Goal: Task Accomplishment & Management: Use online tool/utility

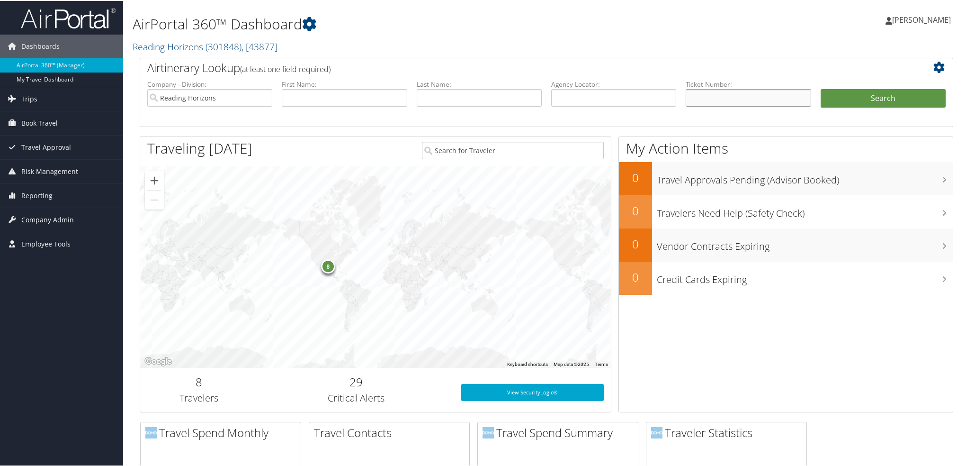
paste input "TRAVELPERK/ID 32347081"
drag, startPoint x: 776, startPoint y: 98, endPoint x: 673, endPoint y: 93, distance: 102.9
click at [673, 93] on ul "Company - Division: Reading Horizons First Name: Last Name: Agency Locator: Dep…" at bounding box center [547, 102] width 808 height 47
paste input "AGENT FEE 8900897932006"
drag, startPoint x: 727, startPoint y: 97, endPoint x: 205, endPoint y: 24, distance: 527.3
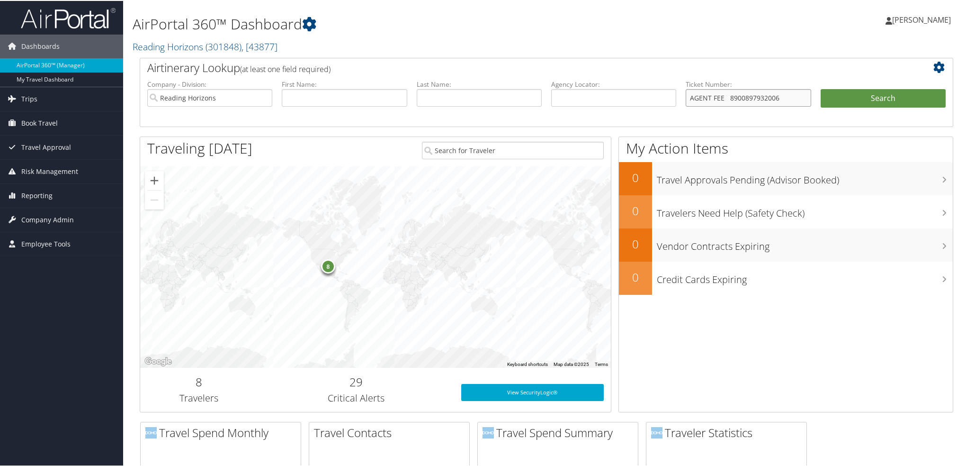
type input "8900897932006"
click at [821, 88] on button "Search" at bounding box center [883, 97] width 125 height 19
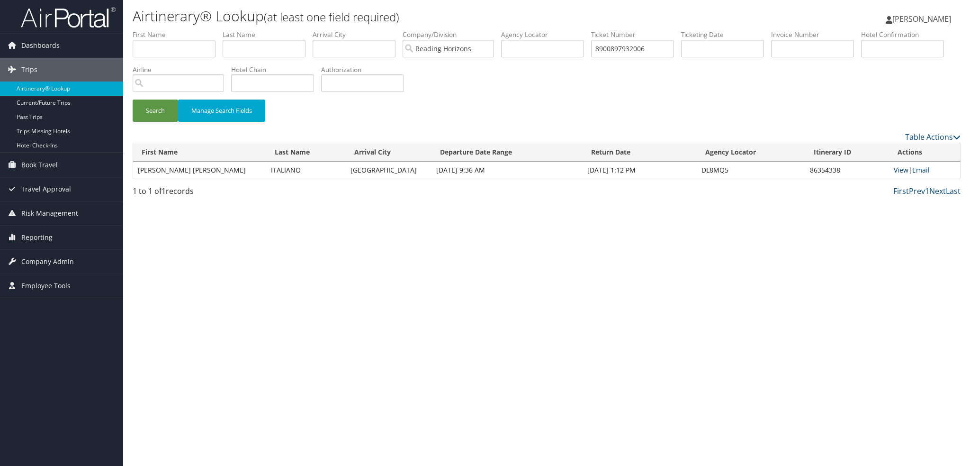
click at [894, 169] on link "View" at bounding box center [901, 169] width 15 height 9
drag, startPoint x: 664, startPoint y: 53, endPoint x: 505, endPoint y: 41, distance: 160.1
click at [505, 30] on ul "First Name Last Name Departure City Arrival City Company/Division Reading Horiz…" at bounding box center [547, 30] width 828 height 0
paste input "AGENT FEE 8900897932010"
drag, startPoint x: 629, startPoint y: 47, endPoint x: 552, endPoint y: 37, distance: 77.8
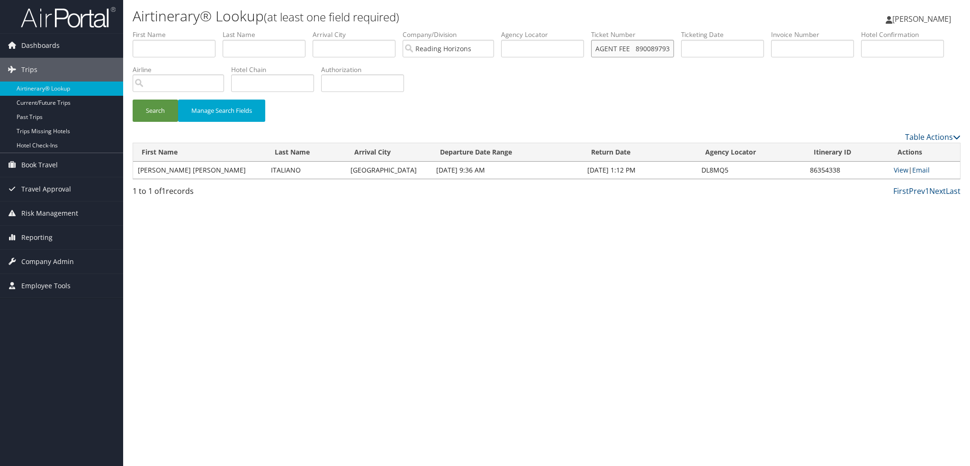
click at [552, 30] on ul "First Name Last Name Departure City Arrival City Company/Division Reading Horiz…" at bounding box center [547, 30] width 828 height 0
click at [133, 99] on button "Search" at bounding box center [155, 110] width 45 height 22
click at [895, 168] on link "View" at bounding box center [901, 169] width 15 height 9
drag, startPoint x: 652, startPoint y: 50, endPoint x: 286, endPoint y: -8, distance: 370.1
click at [286, 0] on html "Menu Dashboards ► AirPortal 360™ (Manager) My Travel Dashboard Trips ► Airtiner…" at bounding box center [485, 233] width 970 height 466
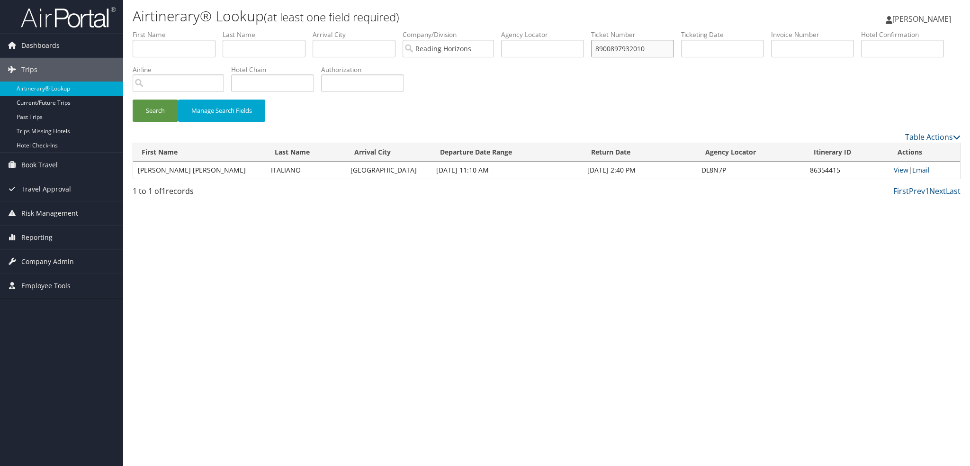
paste input "AGENT FEE 8900897931013"
drag, startPoint x: 627, startPoint y: 47, endPoint x: 120, endPoint y: -9, distance: 510.3
click at [120, 0] on html "Menu Dashboards ► AirPortal 360™ (Manager) My Travel Dashboard Trips ► Airtiner…" at bounding box center [485, 233] width 970 height 466
click at [133, 99] on button "Search" at bounding box center [155, 110] width 45 height 22
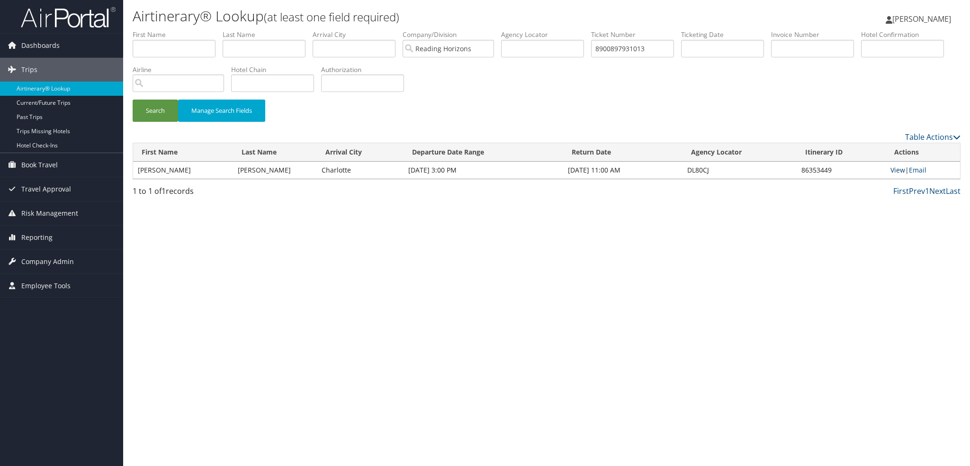
click at [899, 168] on link "View" at bounding box center [897, 169] width 15 height 9
drag, startPoint x: 668, startPoint y: 48, endPoint x: 524, endPoint y: 26, distance: 146.1
click at [527, 30] on ul "First Name Last Name Departure City Arrival City Company/Division Reading Horiz…" at bounding box center [547, 30] width 828 height 0
paste input "AGENT FEE 8900897922801"
drag, startPoint x: 625, startPoint y: 47, endPoint x: 497, endPoint y: 30, distance: 128.5
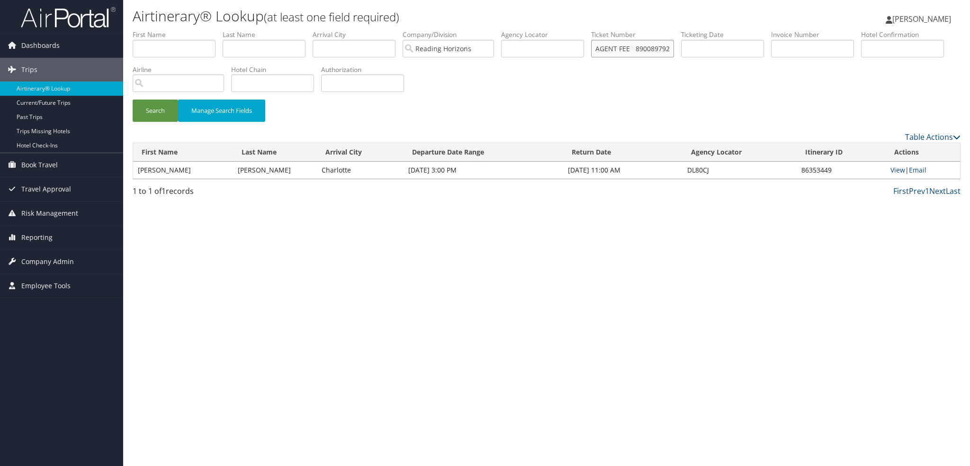
click at [497, 30] on ul "First Name Last Name Departure City Arrival City Company/Division Reading Horiz…" at bounding box center [547, 30] width 828 height 0
click at [133, 99] on button "Search" at bounding box center [155, 110] width 45 height 22
click at [892, 170] on link "View" at bounding box center [897, 169] width 15 height 9
drag, startPoint x: 659, startPoint y: 46, endPoint x: 412, endPoint y: 23, distance: 247.3
click at [412, 23] on div "Airtinerary® Lookup (at least one field required) Raina Hall Raina Hall My Sett…" at bounding box center [546, 233] width 847 height 466
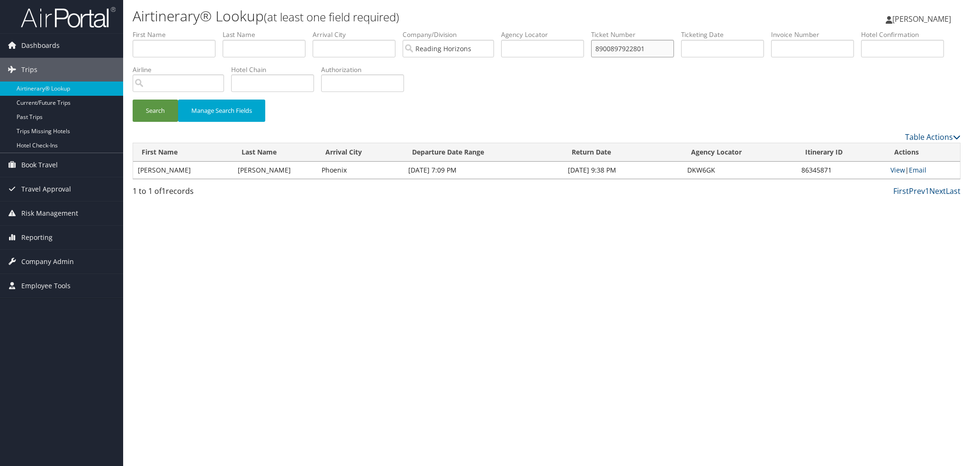
paste input "AGENT FEE 8900897921716"
drag, startPoint x: 630, startPoint y: 53, endPoint x: 135, endPoint y: 19, distance: 495.5
click at [143, 17] on div "Airtinerary® Lookup (at least one field required) Raina Hall Raina Hall My Sett…" at bounding box center [546, 233] width 847 height 466
click at [133, 99] on button "Search" at bounding box center [155, 110] width 45 height 22
click at [896, 172] on link "View" at bounding box center [897, 169] width 15 height 9
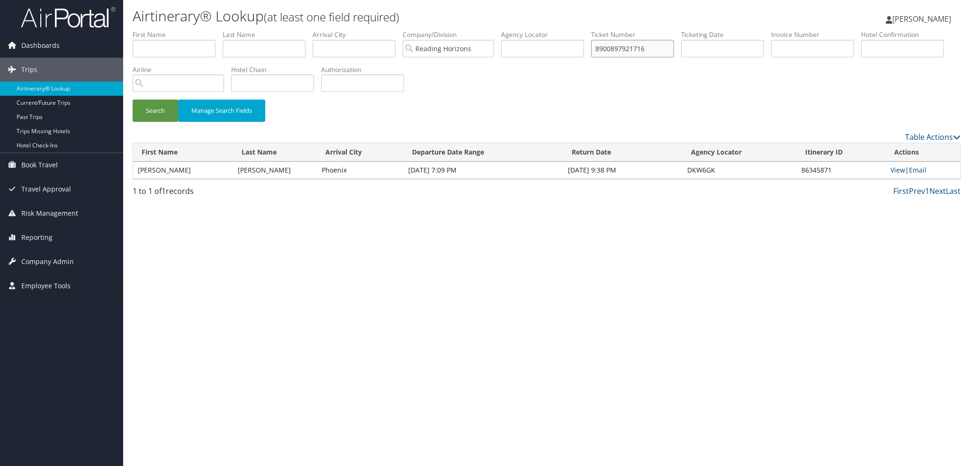
drag, startPoint x: 659, startPoint y: 51, endPoint x: 413, endPoint y: 18, distance: 247.9
click at [418, 12] on div "Airtinerary® Lookup (at least one field required) Raina Hall Raina Hall My Sett…" at bounding box center [546, 233] width 847 height 466
paste input "AGENT FEE 8900897917748"
drag, startPoint x: 629, startPoint y: 50, endPoint x: 13, endPoint y: -29, distance: 620.7
click at [13, 0] on html "Menu Dashboards ► AirPortal 360™ (Manager) My Travel Dashboard Trips ► Airtiner…" at bounding box center [485, 233] width 970 height 466
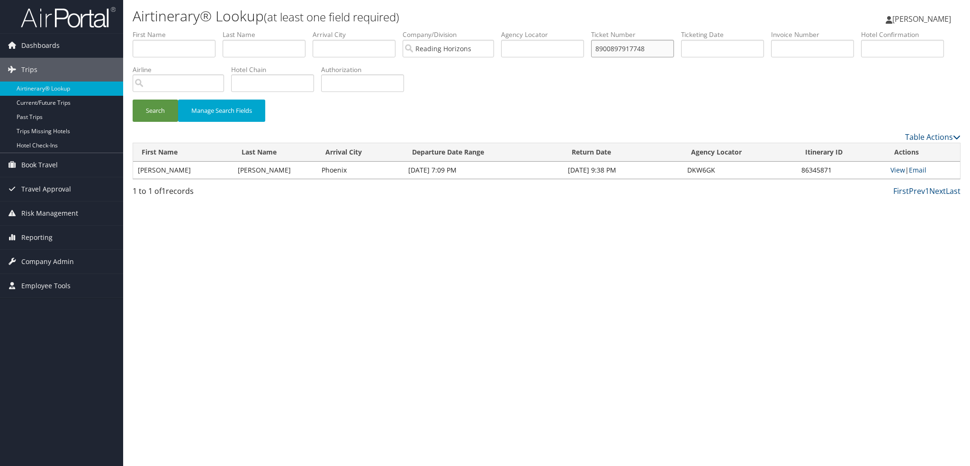
click at [133, 99] on button "Search" at bounding box center [155, 110] width 45 height 22
click at [899, 169] on link "View" at bounding box center [901, 169] width 15 height 9
drag, startPoint x: 659, startPoint y: 49, endPoint x: 563, endPoint y: 41, distance: 97.0
click at [563, 30] on ul "First Name Last Name Departure City Arrival City Company/Division Reading Horiz…" at bounding box center [547, 30] width 828 height 0
paste input "AGENT FEE 8900897917714"
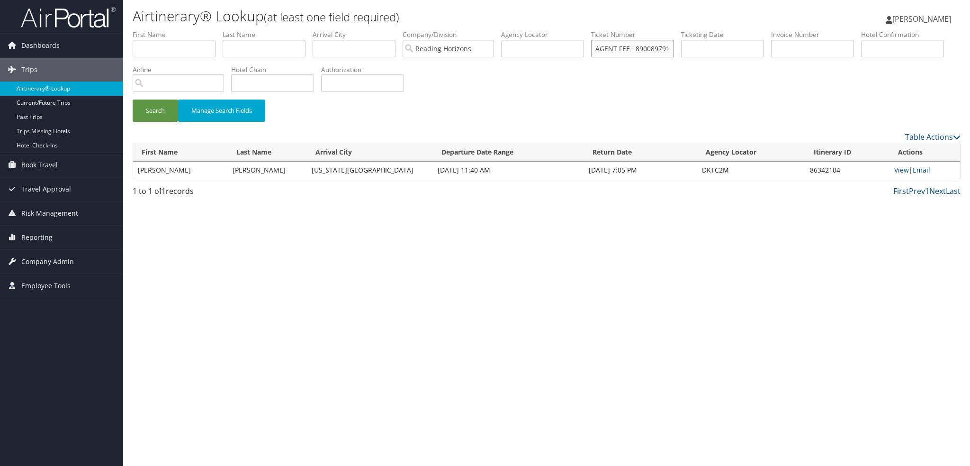
drag, startPoint x: 629, startPoint y: 53, endPoint x: 280, endPoint y: 9, distance: 351.3
click at [280, 9] on div "Airtinerary® Lookup (at least one field required) Raina Hall Raina Hall My Sett…" at bounding box center [546, 233] width 847 height 466
click at [133, 99] on button "Search" at bounding box center [155, 110] width 45 height 22
click at [903, 171] on link "View" at bounding box center [897, 169] width 15 height 9
drag, startPoint x: 660, startPoint y: 41, endPoint x: 530, endPoint y: 34, distance: 129.9
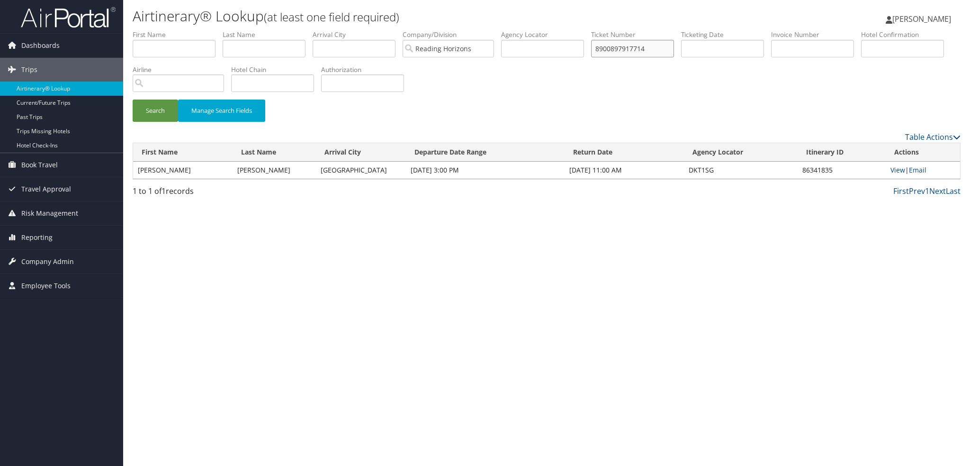
click at [530, 30] on ul "First Name Last Name Departure City Arrival City Company/Division Reading Horiz…" at bounding box center [547, 30] width 828 height 0
paste input "AGENT FEE 8900897915910"
drag, startPoint x: 628, startPoint y: 50, endPoint x: 248, endPoint y: 9, distance: 382.0
click at [248, 9] on div "Airtinerary® Lookup (at least one field required) Raina Hall Raina Hall My Sett…" at bounding box center [546, 233] width 847 height 466
click at [133, 99] on button "Search" at bounding box center [155, 110] width 45 height 22
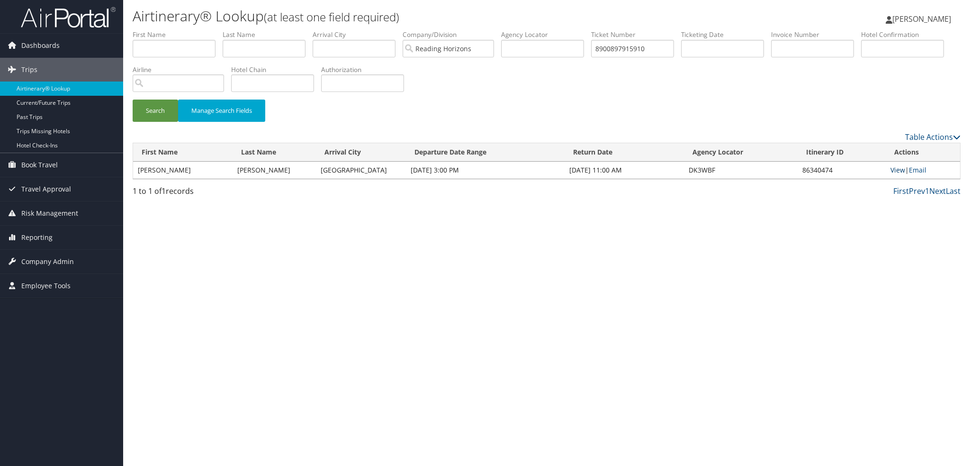
click at [895, 168] on link "View" at bounding box center [897, 169] width 15 height 9
drag, startPoint x: 658, startPoint y: 50, endPoint x: 515, endPoint y: 33, distance: 143.6
click at [515, 30] on ul "First Name Last Name Departure City Arrival City Company/Division Reading Horiz…" at bounding box center [547, 30] width 828 height 0
paste input "AGENT FEE 8900897915908"
drag, startPoint x: 627, startPoint y: 50, endPoint x: 286, endPoint y: 18, distance: 342.4
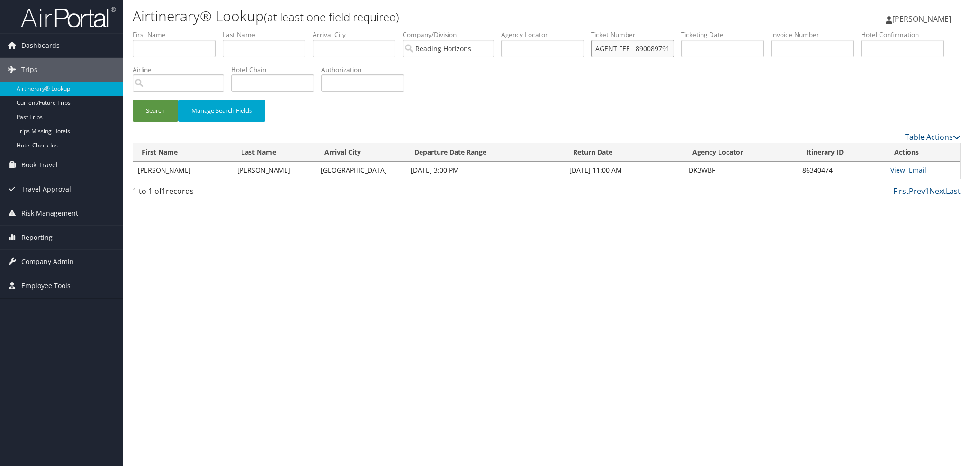
click at [286, 21] on div "Airtinerary® Lookup (at least one field required) Raina Hall Raina Hall My Sett…" at bounding box center [546, 233] width 847 height 466
type input "8900897915908"
click at [133, 99] on button "Search" at bounding box center [155, 110] width 45 height 22
click at [900, 170] on link "View" at bounding box center [897, 169] width 15 height 9
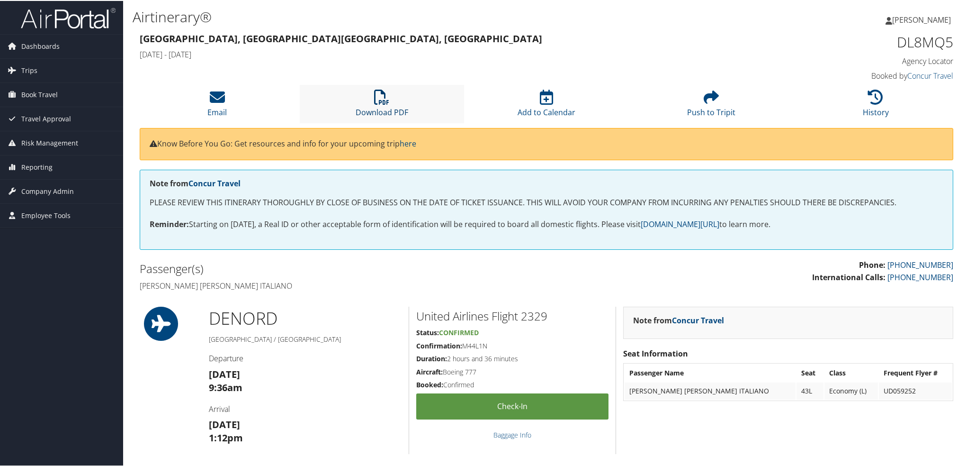
click at [384, 89] on icon at bounding box center [381, 96] width 15 height 15
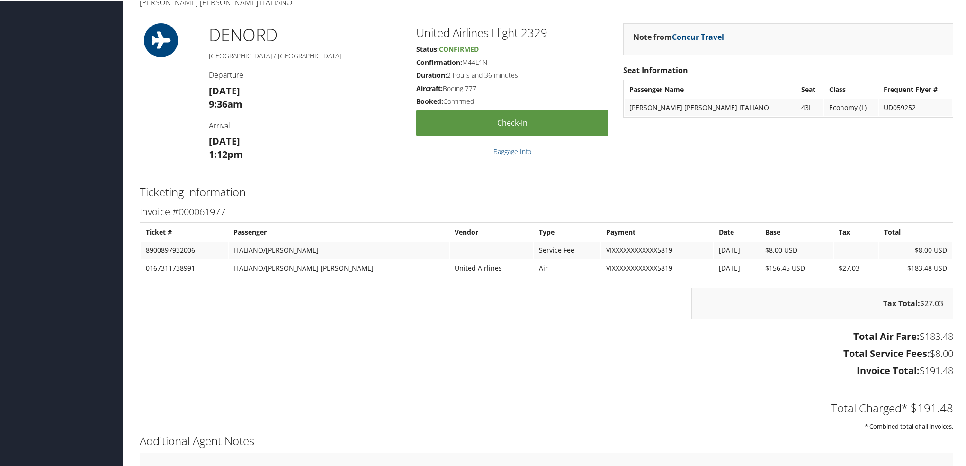
scroll to position [284, 0]
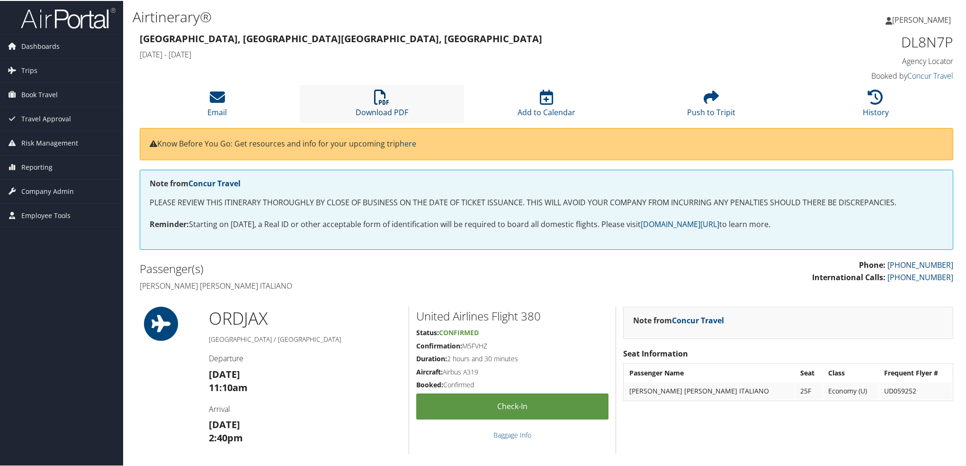
click at [387, 102] on icon at bounding box center [381, 96] width 15 height 15
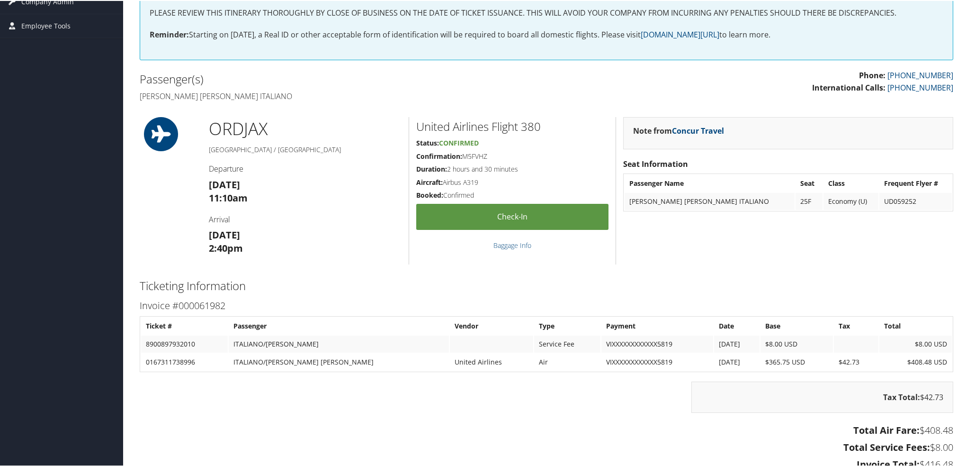
scroll to position [374, 0]
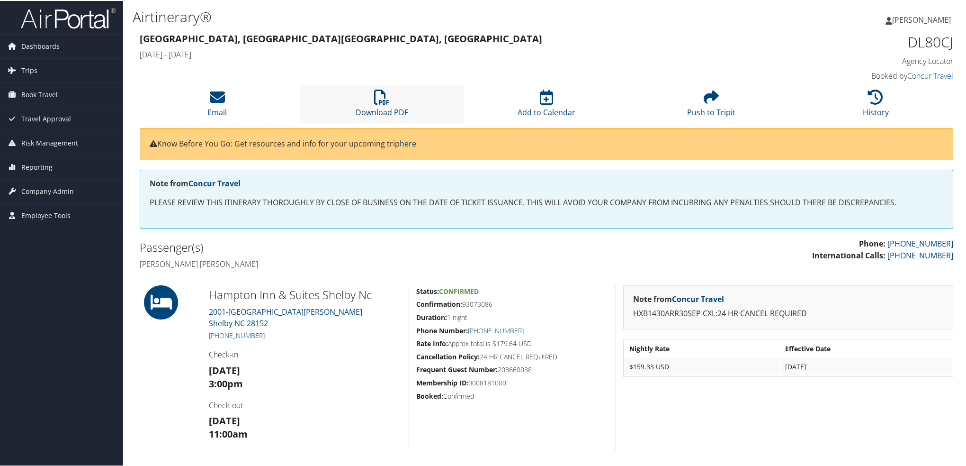
click at [387, 97] on icon at bounding box center [381, 96] width 15 height 15
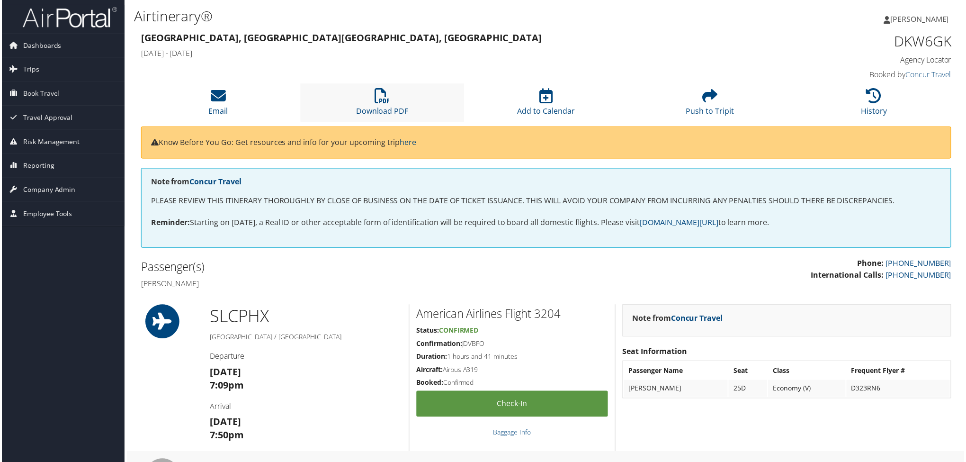
click at [414, 100] on li "Download PDF" at bounding box center [382, 103] width 165 height 38
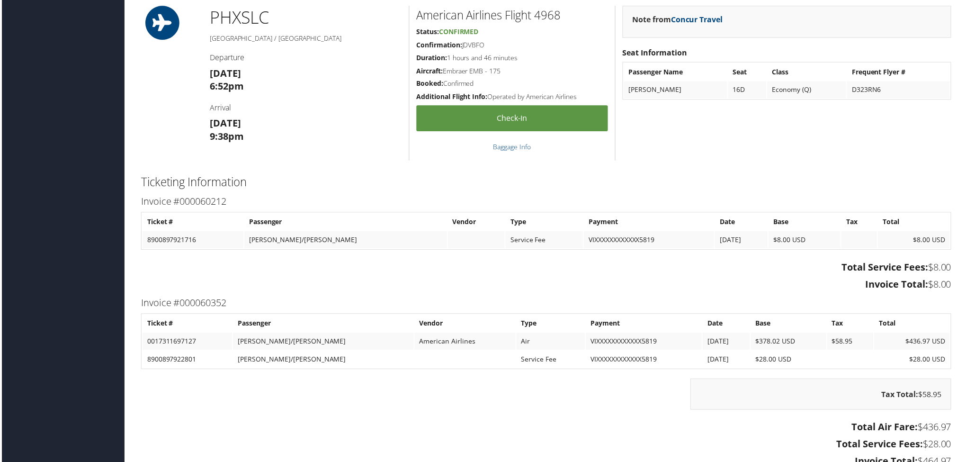
scroll to position [805, 0]
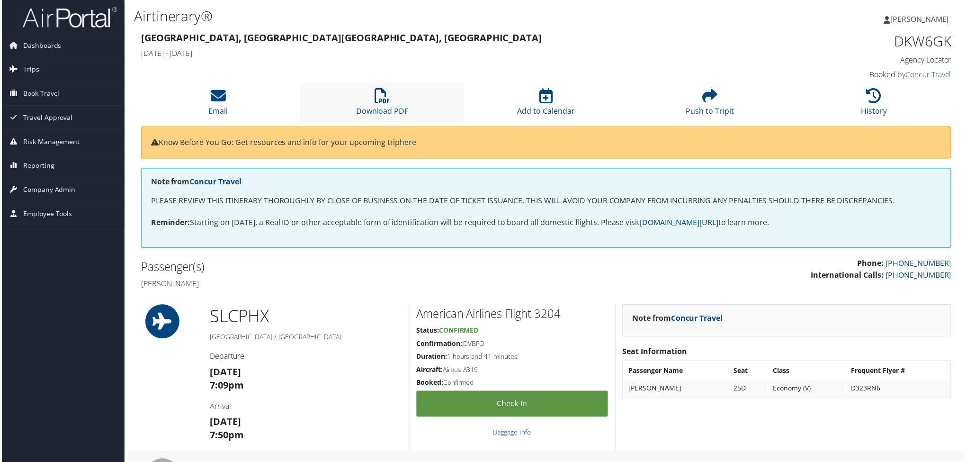
click at [398, 101] on li "Download PDF" at bounding box center [382, 103] width 165 height 38
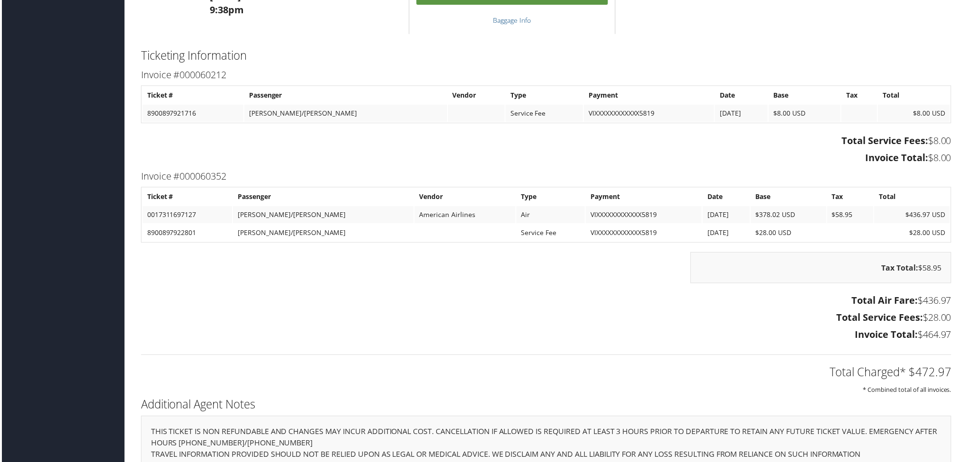
scroll to position [945, 0]
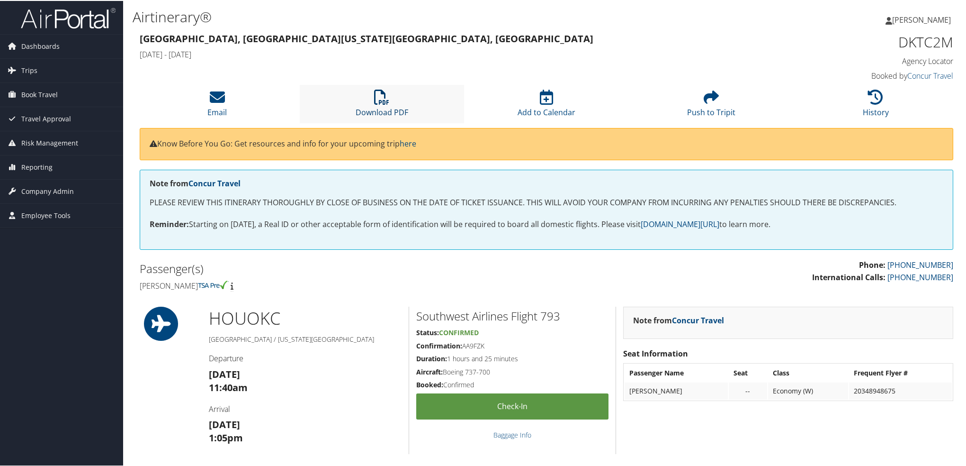
click at [399, 107] on link "Download PDF" at bounding box center [382, 105] width 53 height 23
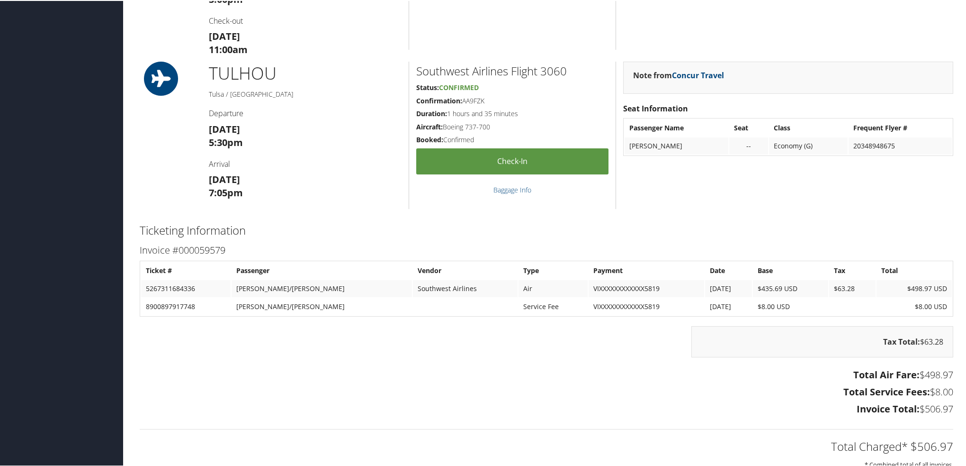
scroll to position [758, 0]
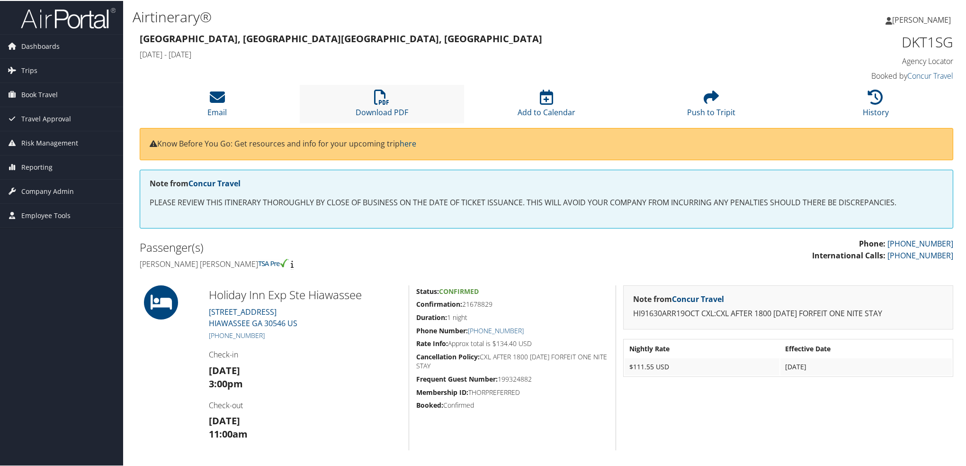
click at [431, 114] on li "Download PDF" at bounding box center [382, 103] width 165 height 38
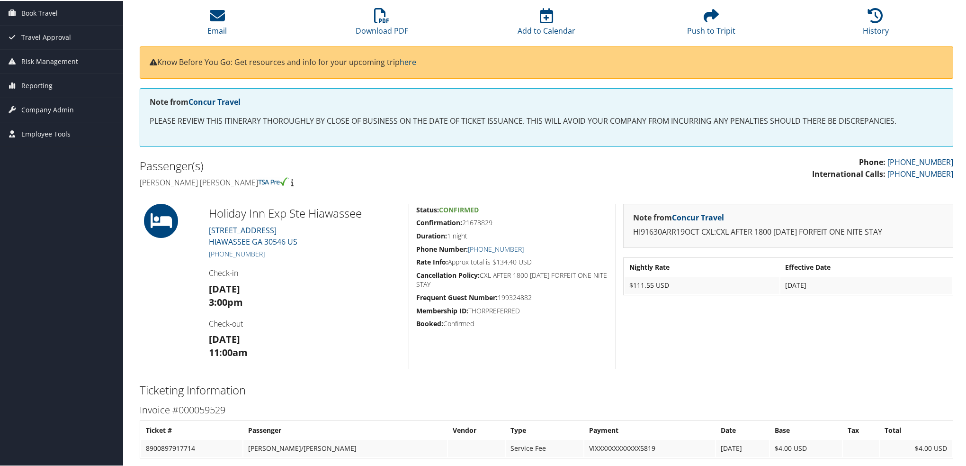
scroll to position [237, 0]
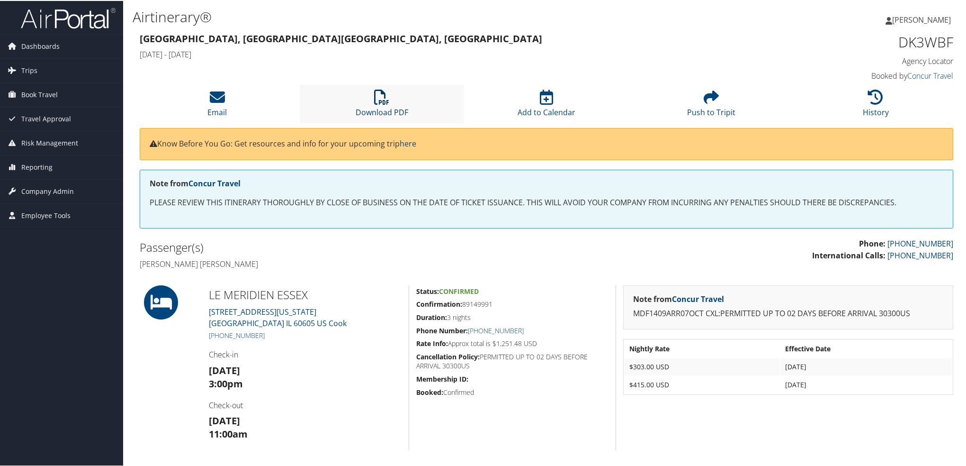
click at [380, 96] on icon at bounding box center [381, 96] width 15 height 15
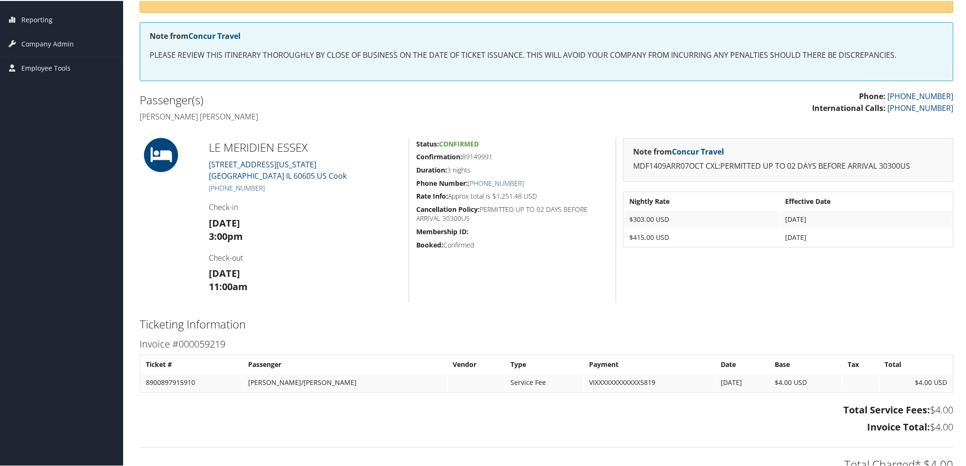
scroll to position [283, 0]
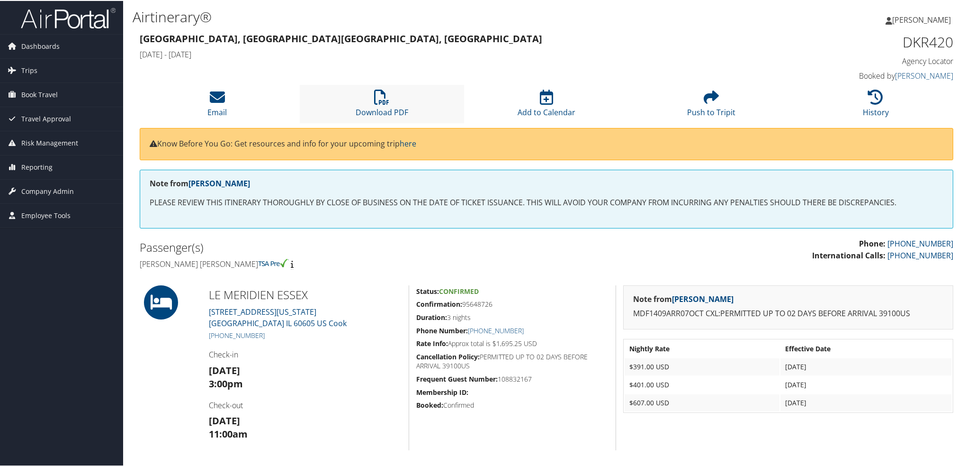
click at [391, 94] on li "Download PDF" at bounding box center [382, 103] width 165 height 38
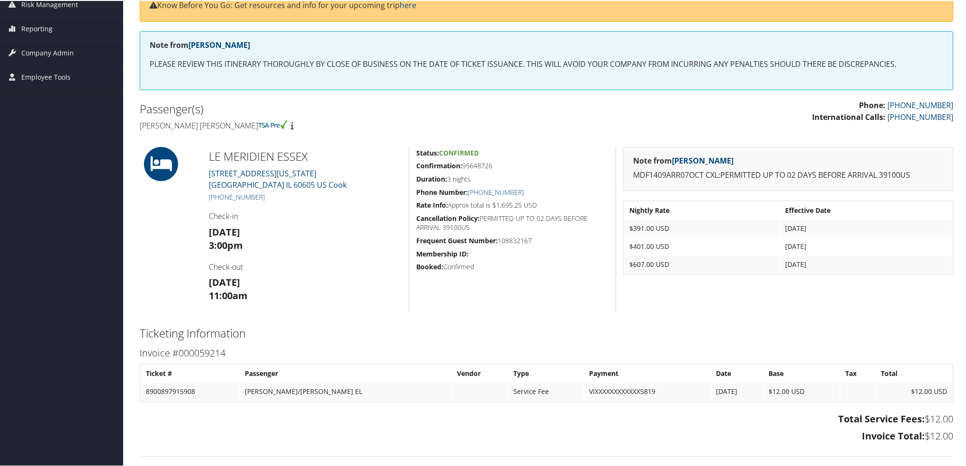
scroll to position [237, 0]
